Goal: Task Accomplishment & Management: Manage account settings

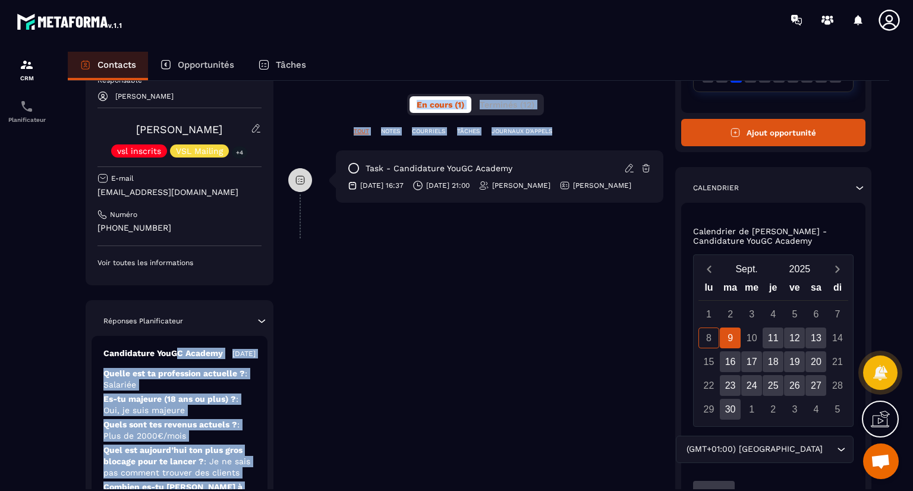
scroll to position [302, 0]
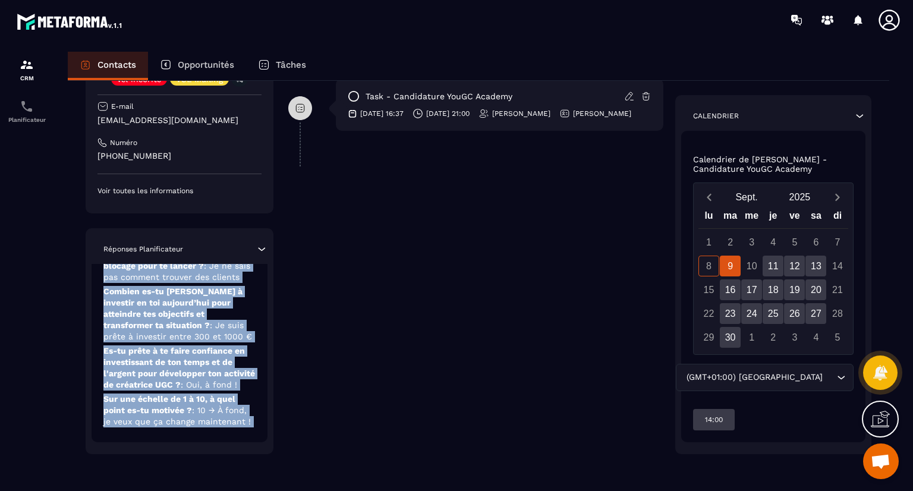
drag, startPoint x: 179, startPoint y: 424, endPoint x: 185, endPoint y: 495, distance: 71.6
click at [185, 490] on html "CRM Planificateur Contacts Opportunités Tâches Revenir aux contacts Responsable…" at bounding box center [456, 245] width 913 height 491
click at [224, 380] on span ": Oui, à fond !" at bounding box center [209, 385] width 56 height 10
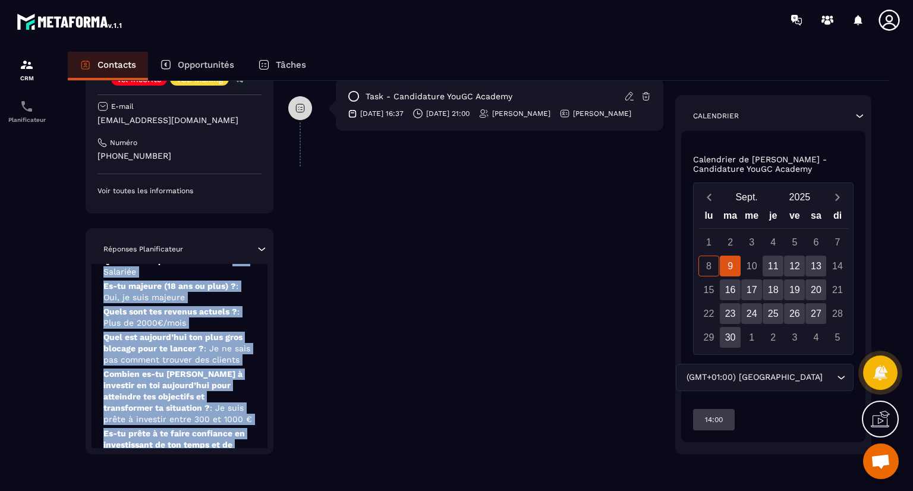
scroll to position [0, 0]
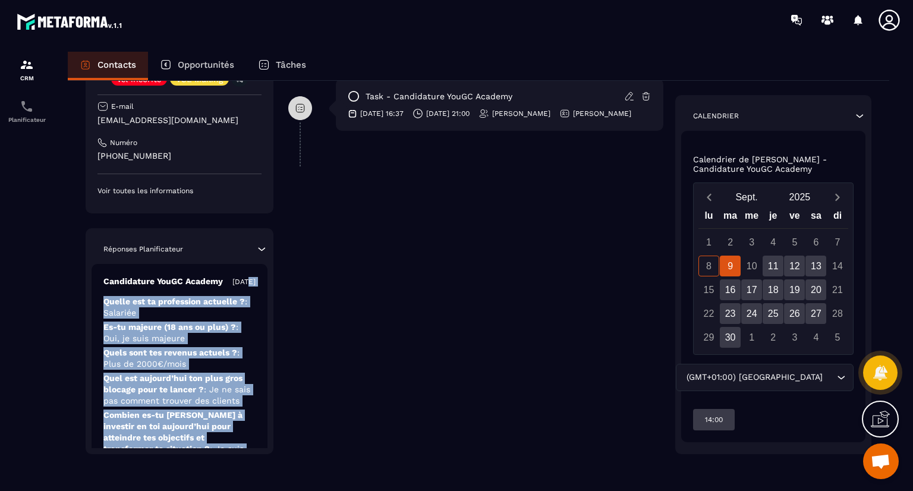
drag, startPoint x: 225, startPoint y: 417, endPoint x: 233, endPoint y: 268, distance: 149.4
click at [233, 268] on div "Candidature YouGC Academy [DATE] Quelle est ta profession actuelle ? : Salariée…" at bounding box center [180, 415] width 176 height 302
click at [226, 344] on p "Es-tu majeure (18 ans ou plus) ? : Oui, je suis majeure" at bounding box center [179, 333] width 152 height 23
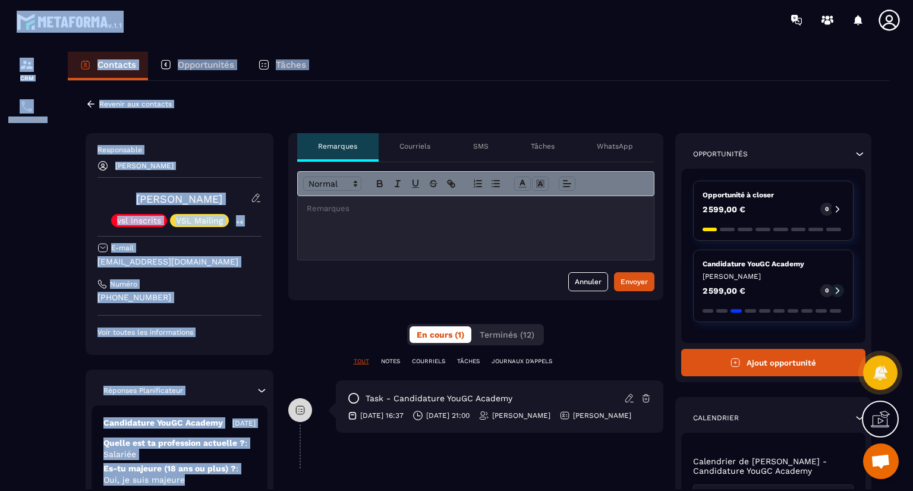
drag, startPoint x: 185, startPoint y: 299, endPoint x: 195, endPoint y: 55, distance: 243.9
click at [215, 21] on main "CRM Planificateur Contacts Opportunités Tâches Revenir aux contacts Responsable…" at bounding box center [456, 245] width 913 height 491
click at [90, 103] on icon at bounding box center [90, 103] width 7 height 7
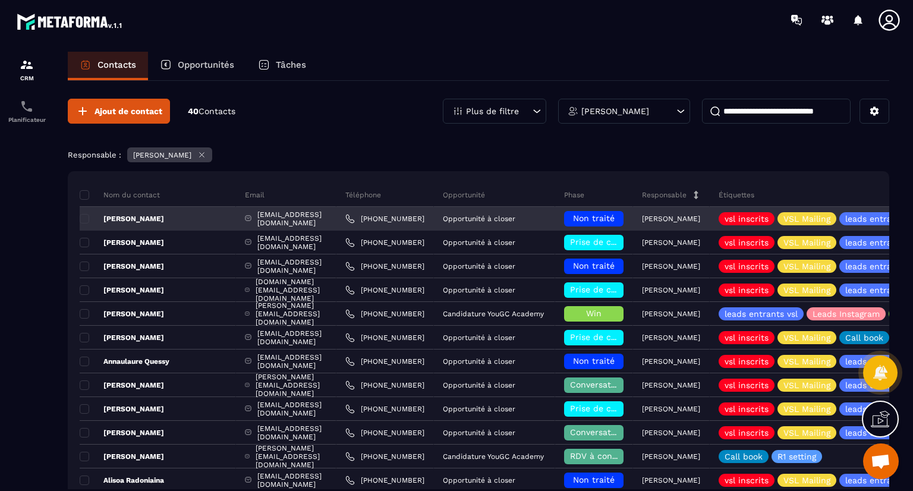
click at [615, 216] on span "Non traité" at bounding box center [594, 218] width 42 height 10
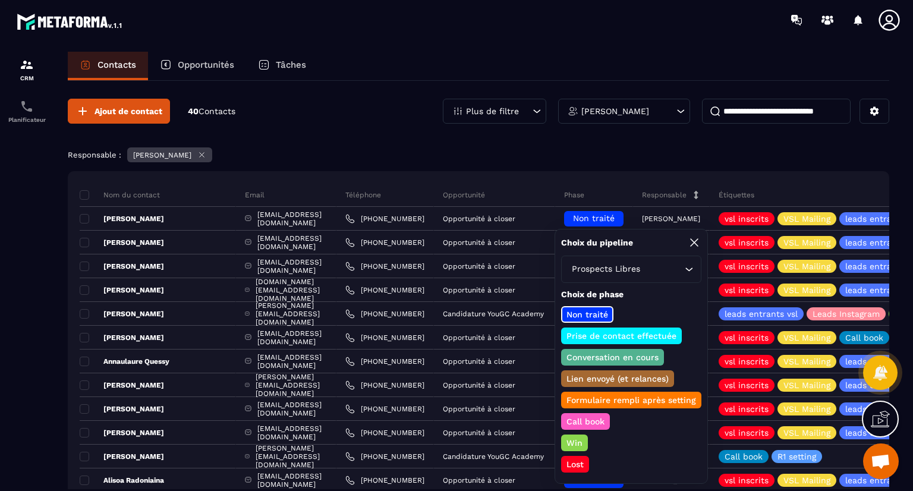
click at [599, 330] on p "Prise de contact effectuée" at bounding box center [622, 336] width 114 height 12
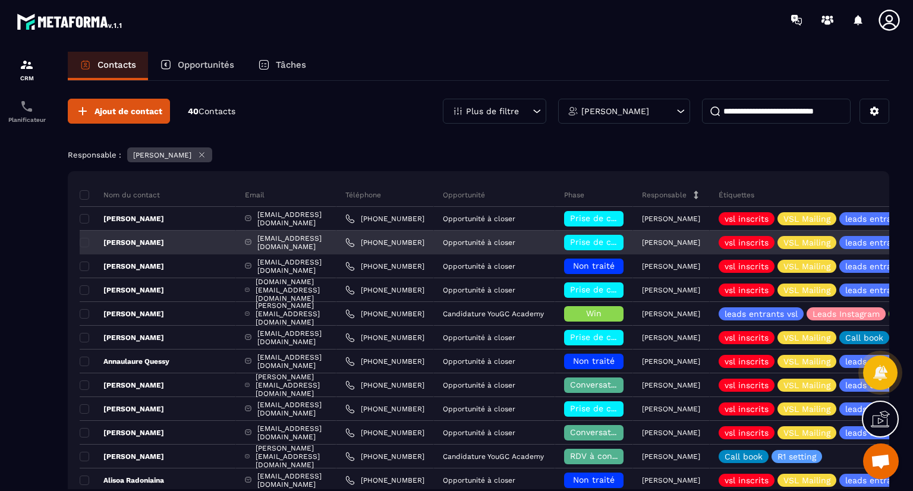
click at [644, 243] on span "Prise de contact effectuée" at bounding box center [625, 242] width 110 height 10
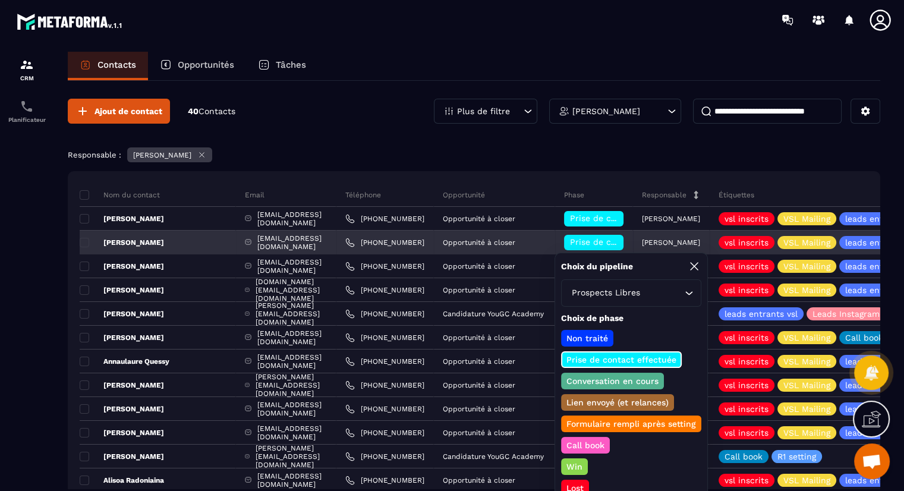
click at [644, 243] on span "Prise de contact effectuée" at bounding box center [625, 242] width 110 height 10
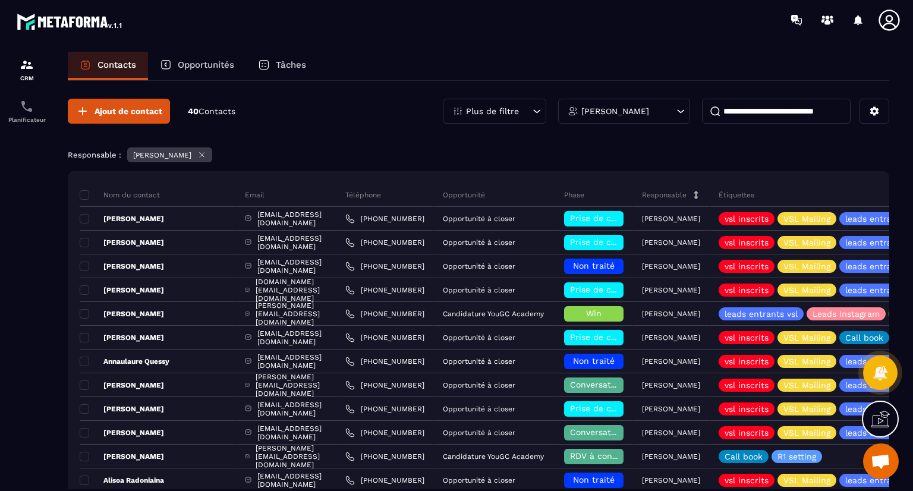
click at [757, 110] on input at bounding box center [776, 111] width 149 height 25
paste input "**********"
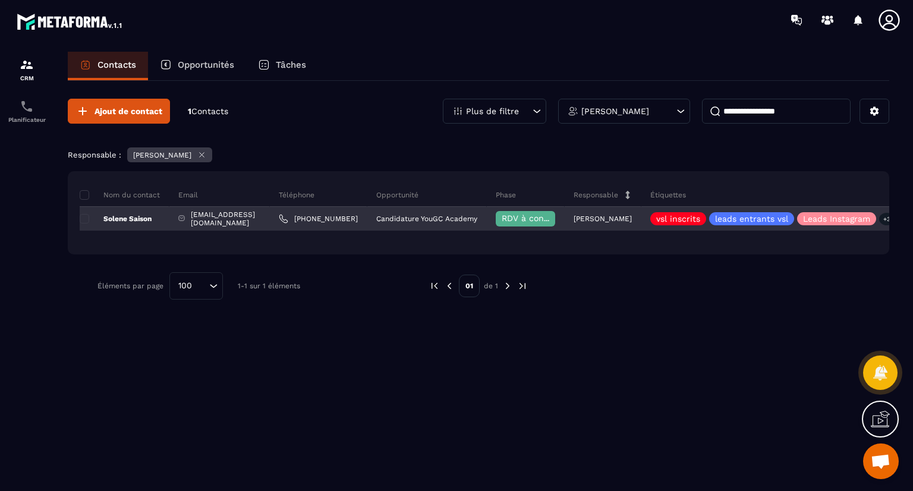
type input "**********"
click at [238, 215] on div "[EMAIL_ADDRESS][DOMAIN_NAME]" at bounding box center [219, 219] width 100 height 24
click at [138, 214] on p "Solene Saison" at bounding box center [116, 219] width 72 height 10
